Goal: Complete application form

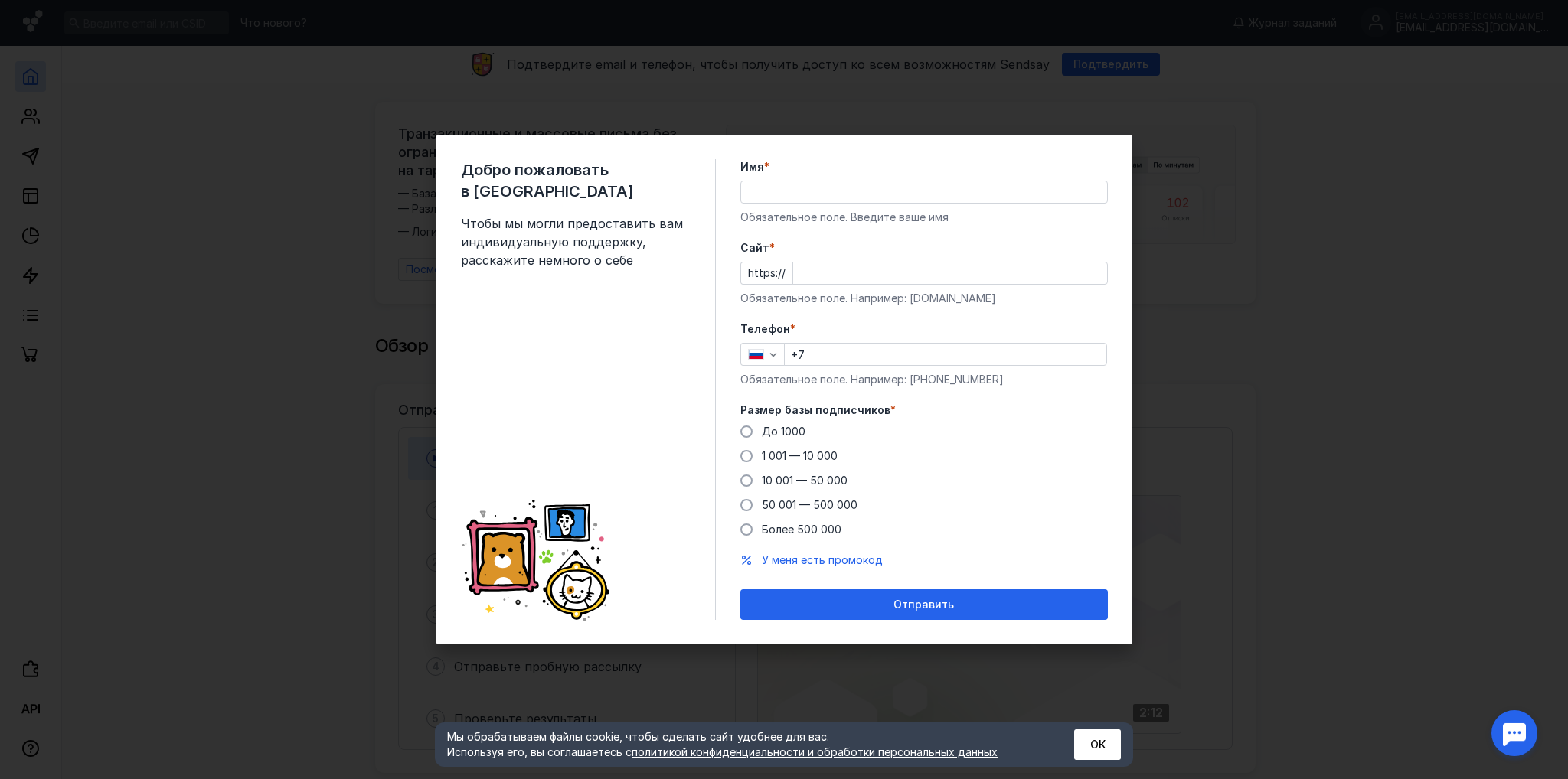
click at [810, 195] on input "Имя *" at bounding box center [924, 192] width 366 height 21
type input "[PERSON_NAME]"
click at [809, 276] on input "Cайт *" at bounding box center [950, 273] width 314 height 21
drag, startPoint x: 836, startPoint y: 274, endPoint x: 814, endPoint y: 273, distance: 22.0
click at [814, 273] on input "[DOMAIN_NAME]" at bounding box center [950, 273] width 314 height 21
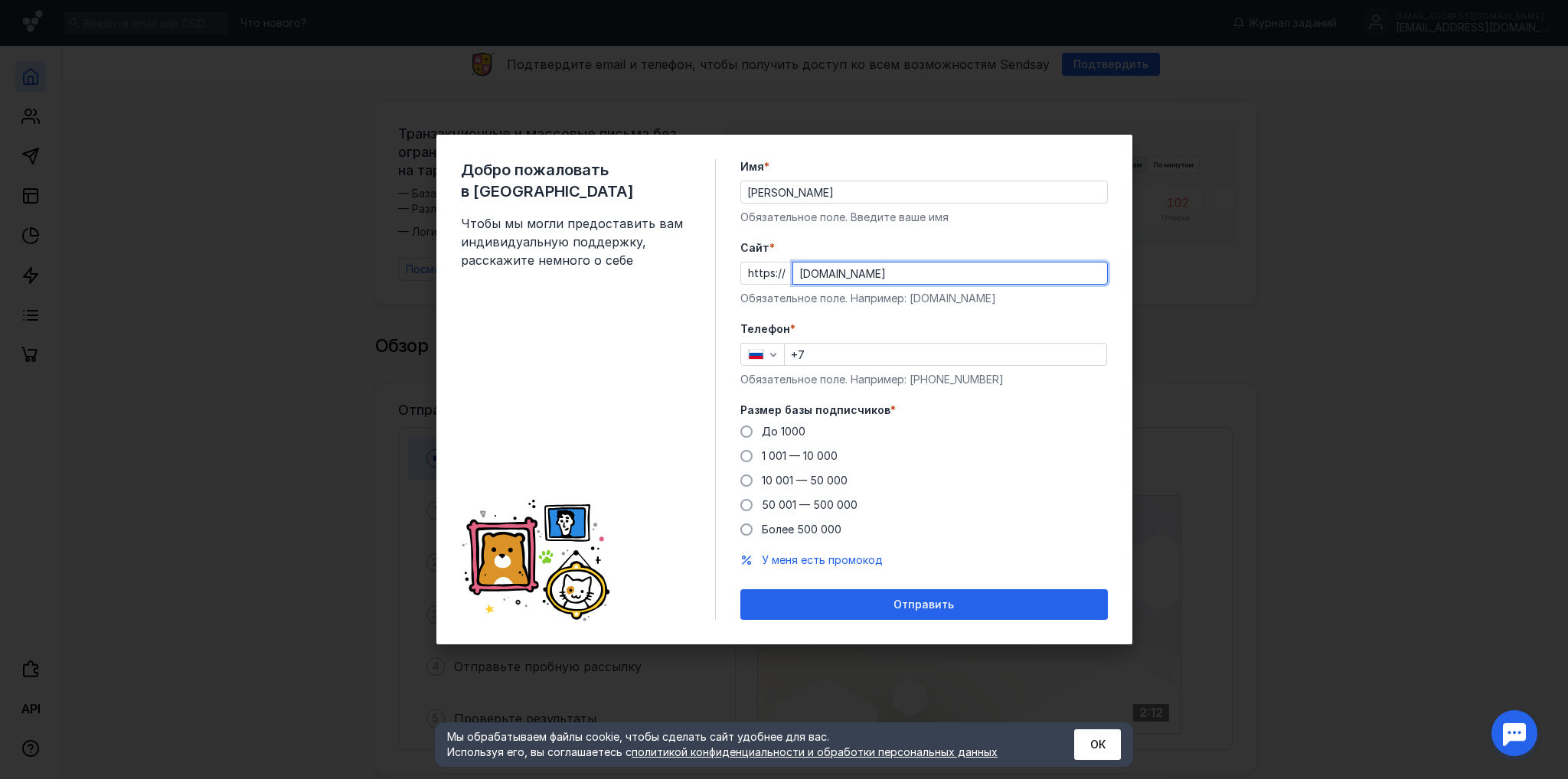
type input "[DOMAIN_NAME]"
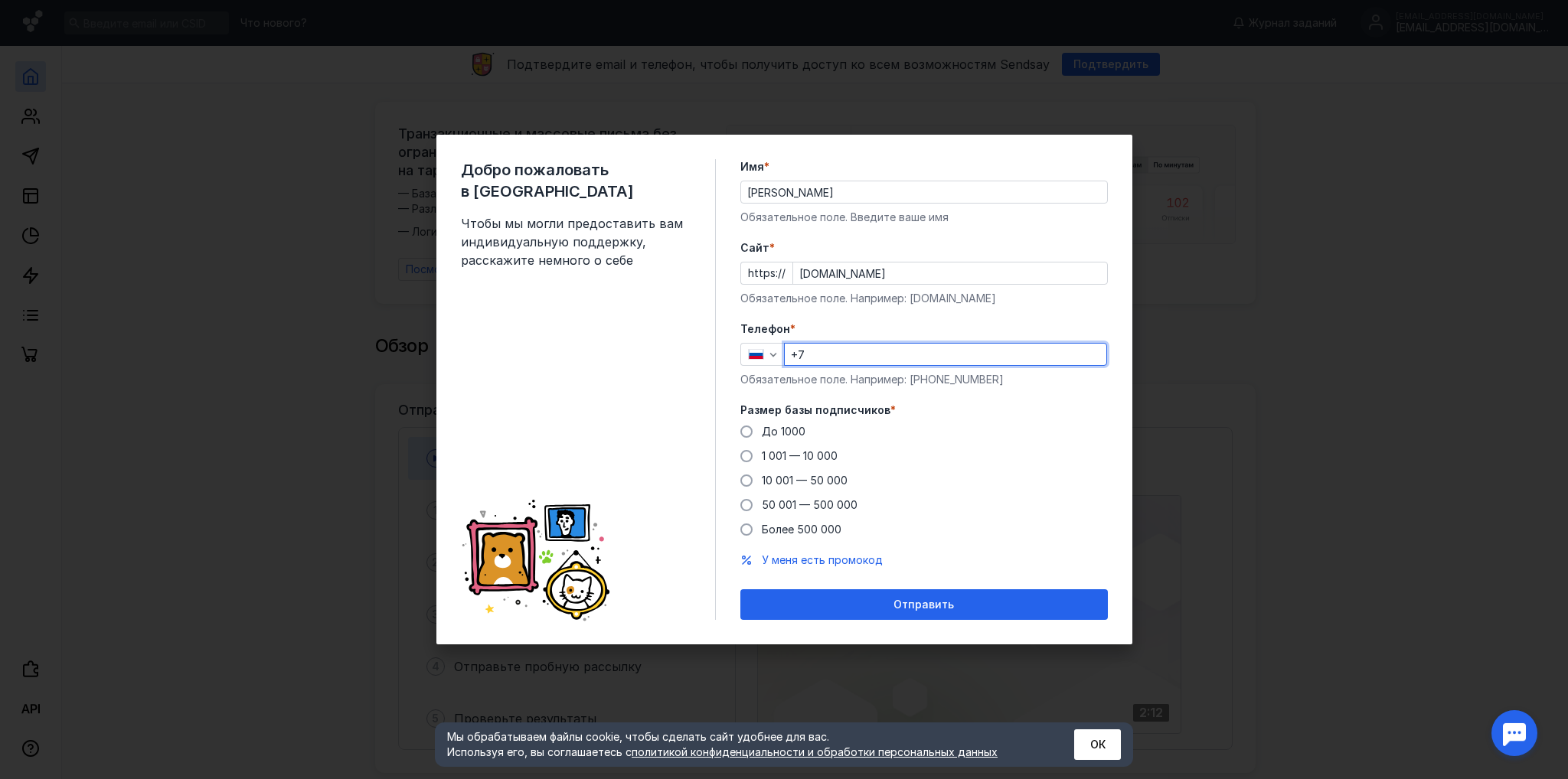
click at [860, 350] on input "+7" at bounding box center [945, 354] width 321 height 21
drag, startPoint x: 819, startPoint y: 354, endPoint x: 1063, endPoint y: 342, distance: 244.3
click at [1055, 346] on input "[PHONE_NUMBER]" at bounding box center [945, 354] width 321 height 21
type input "[PHONE_NUMBER]"
click at [793, 426] on span "До 1000" at bounding box center [783, 431] width 44 height 13
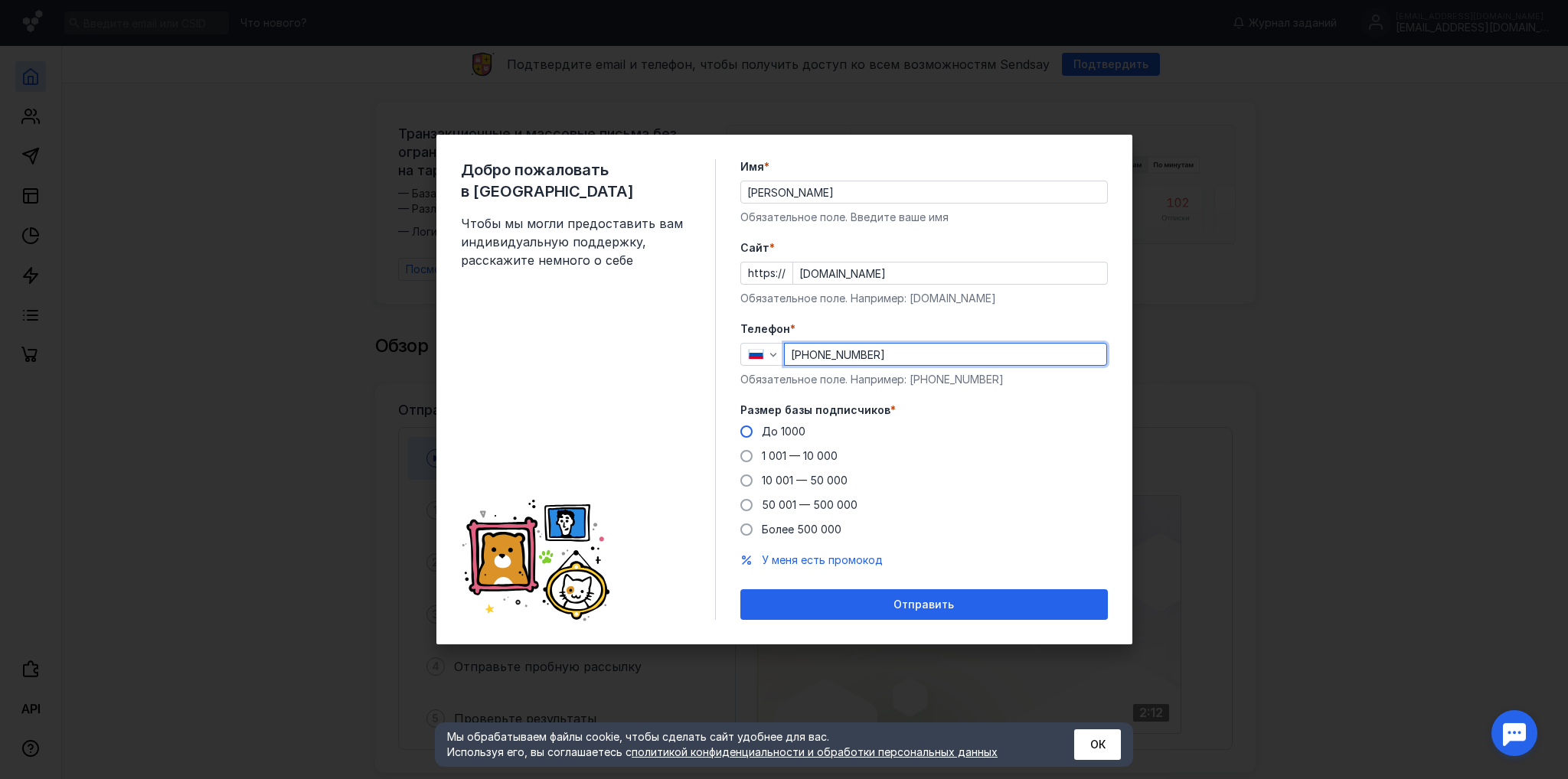
click at [0, 0] on input "До 1000" at bounding box center [0, 0] width 0 height 0
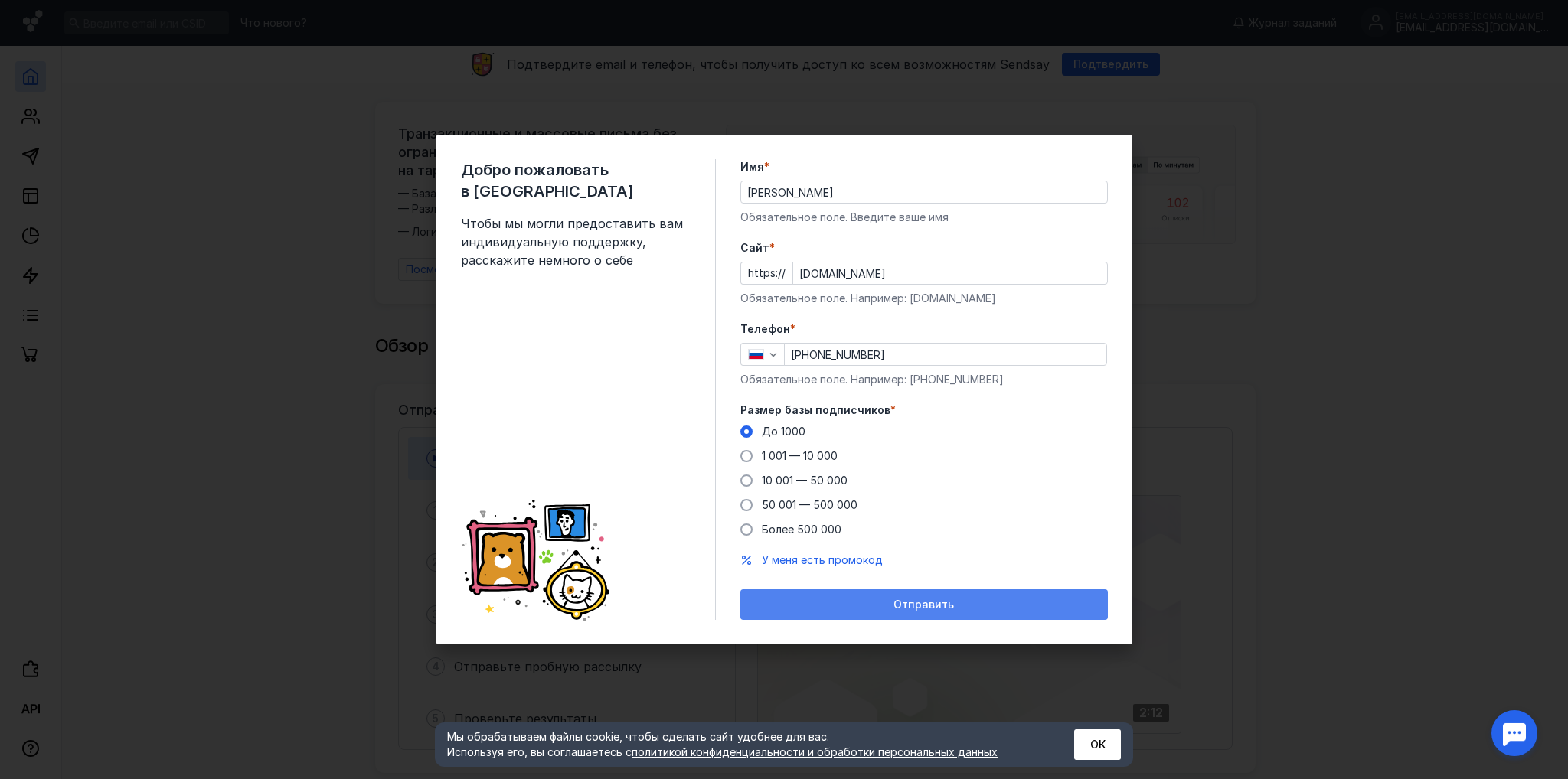
click at [912, 607] on span "Отправить" at bounding box center [924, 605] width 61 height 13
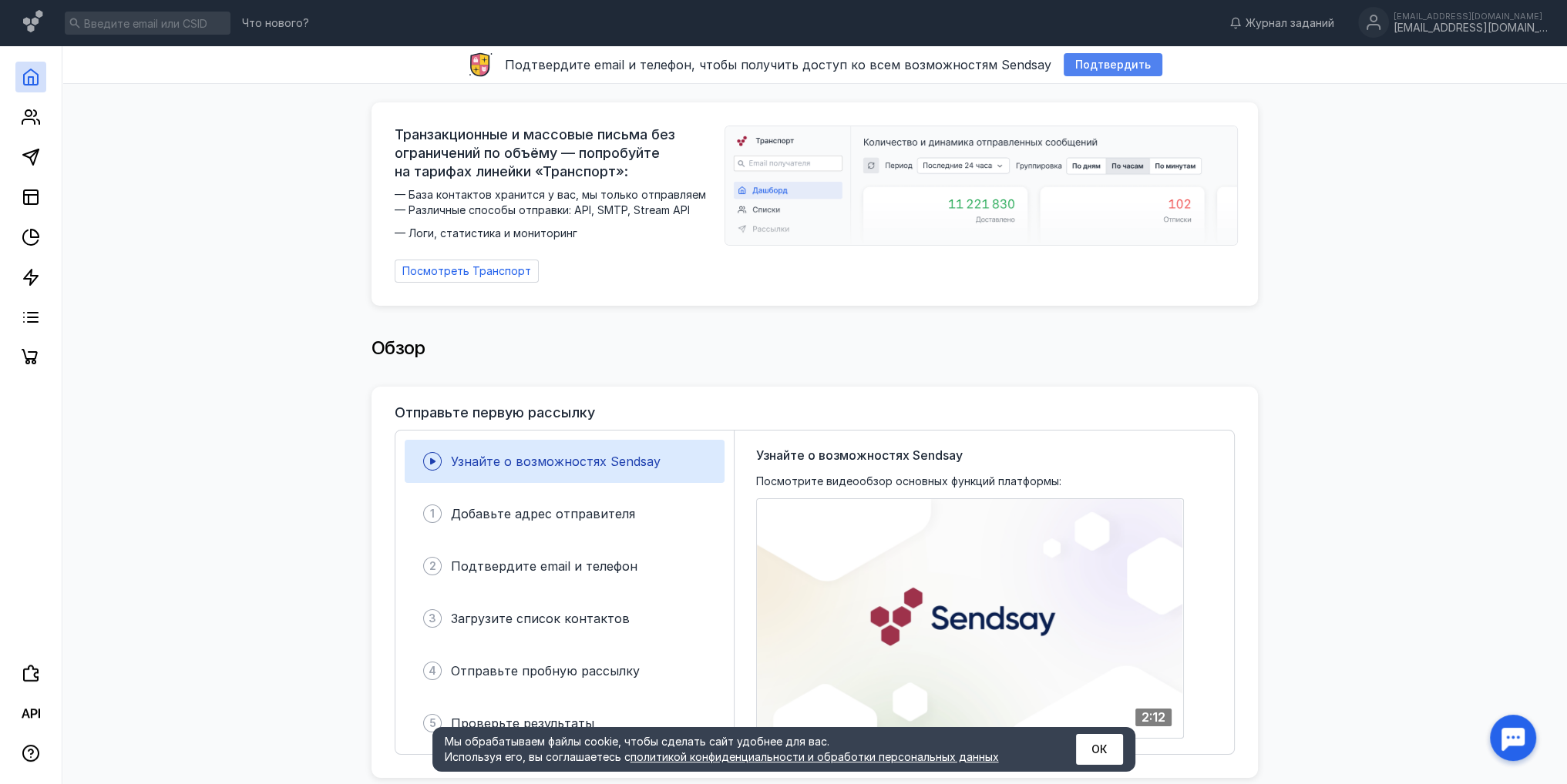
click at [1100, 65] on span "Подтвердить" at bounding box center [1112, 65] width 75 height 13
